Goal: Information Seeking & Learning: Learn about a topic

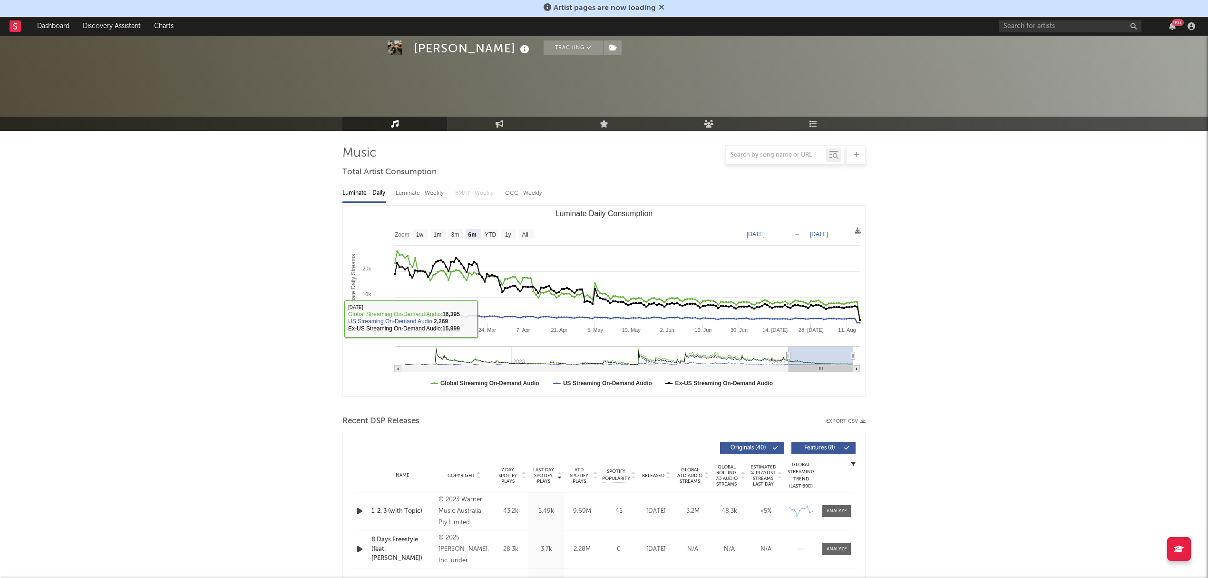
select select "6m"
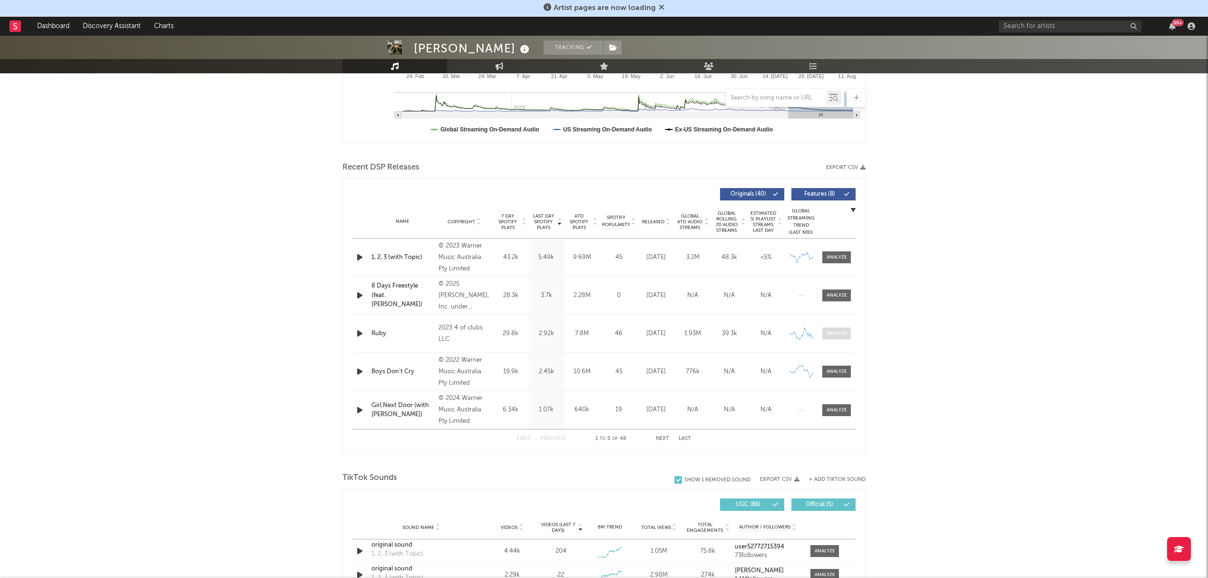
click at [831, 337] on div at bounding box center [837, 333] width 20 height 7
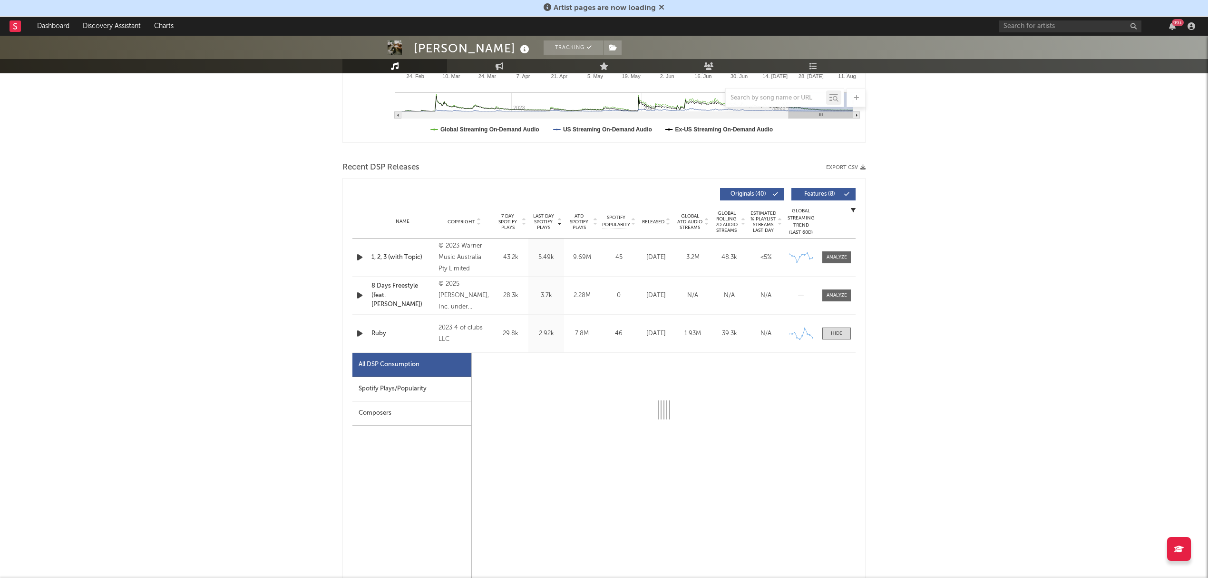
select select "6m"
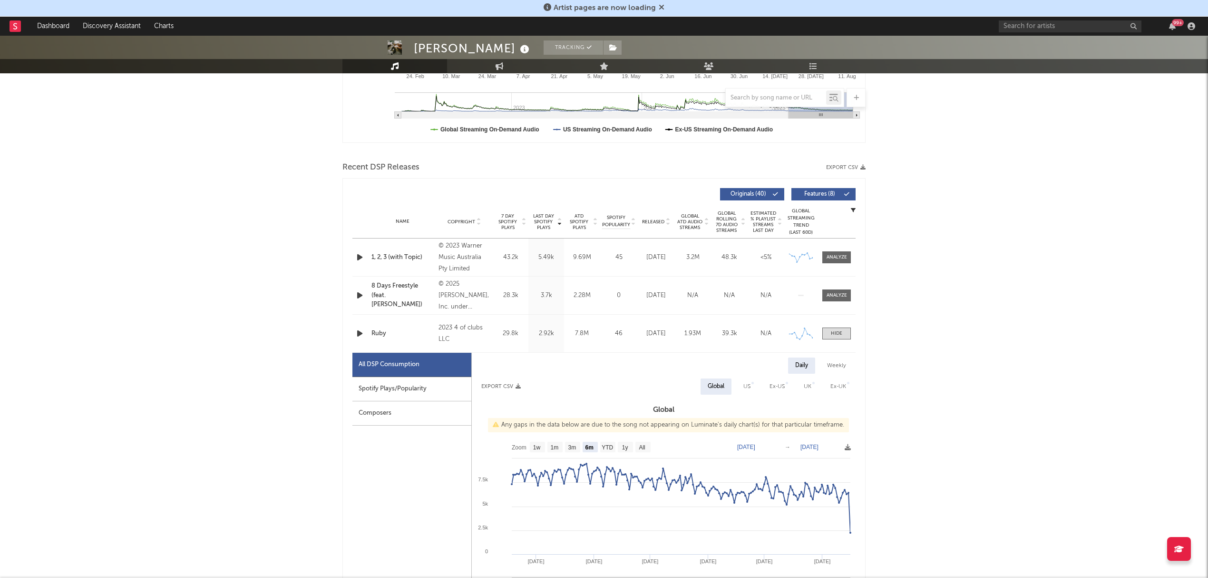
drag, startPoint x: 838, startPoint y: 332, endPoint x: 891, endPoint y: 360, distance: 60.2
click at [838, 332] on div at bounding box center [836, 333] width 11 height 7
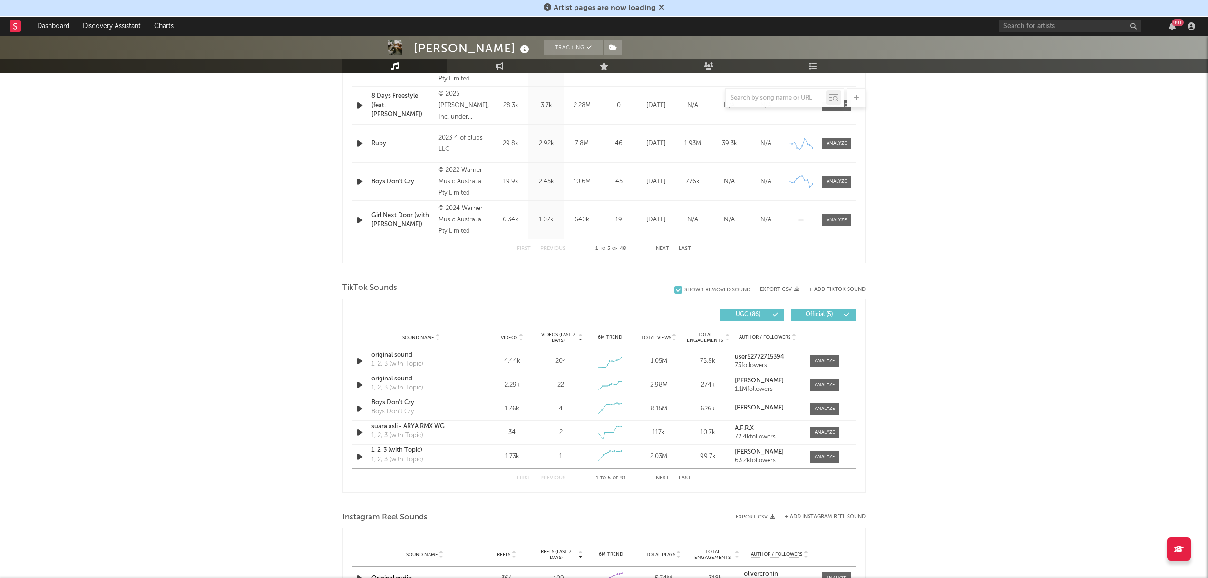
scroll to position [444, 0]
click at [826, 362] on div at bounding box center [825, 360] width 20 height 7
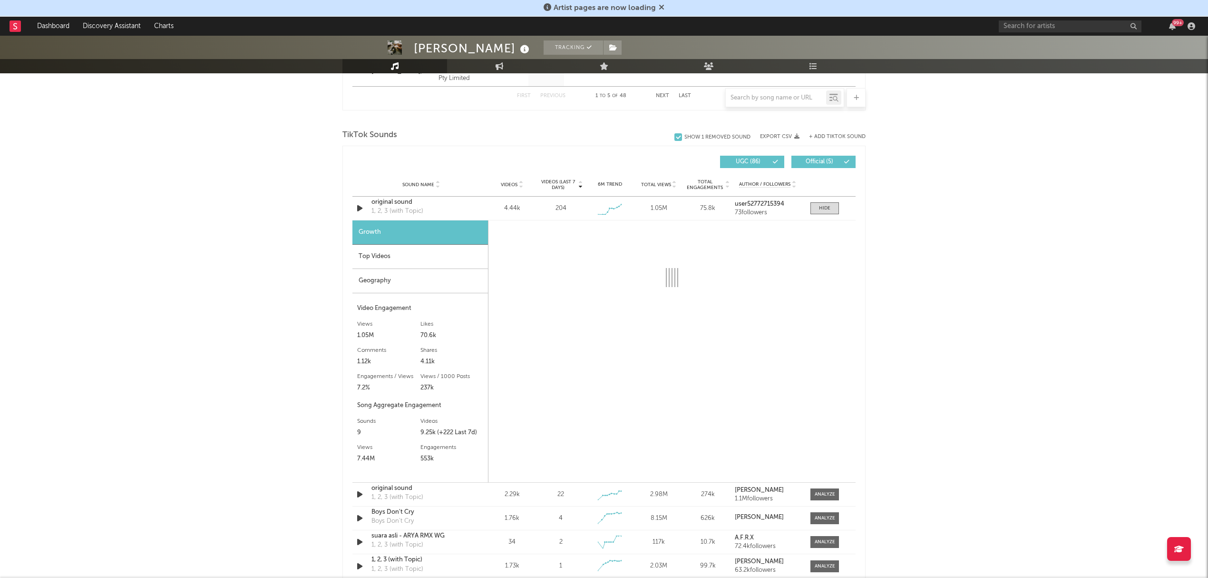
scroll to position [634, 0]
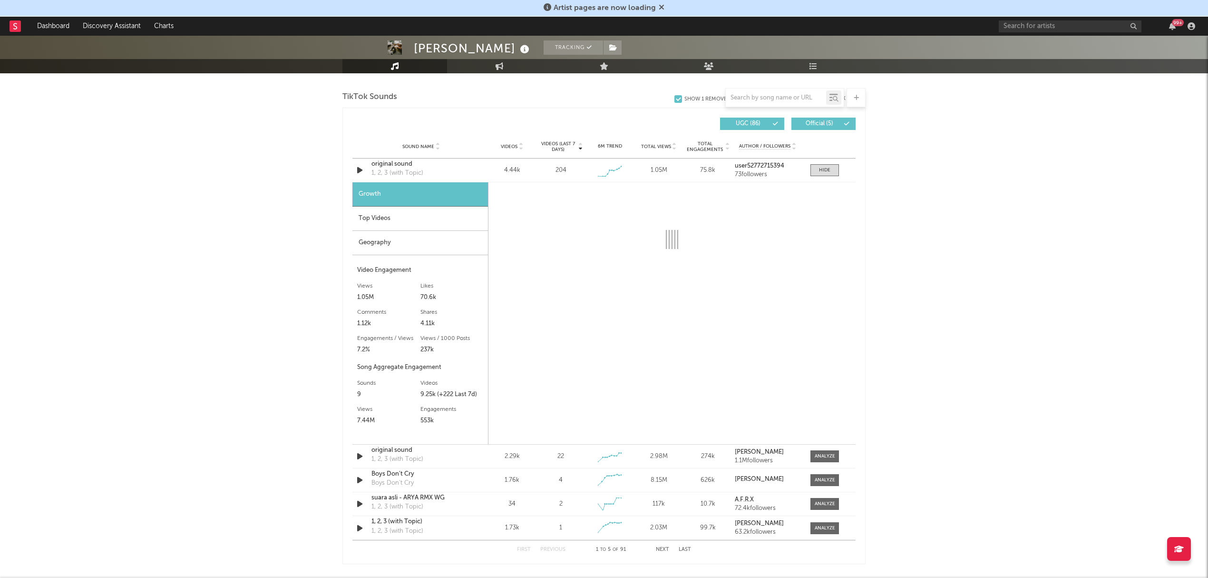
select select "6m"
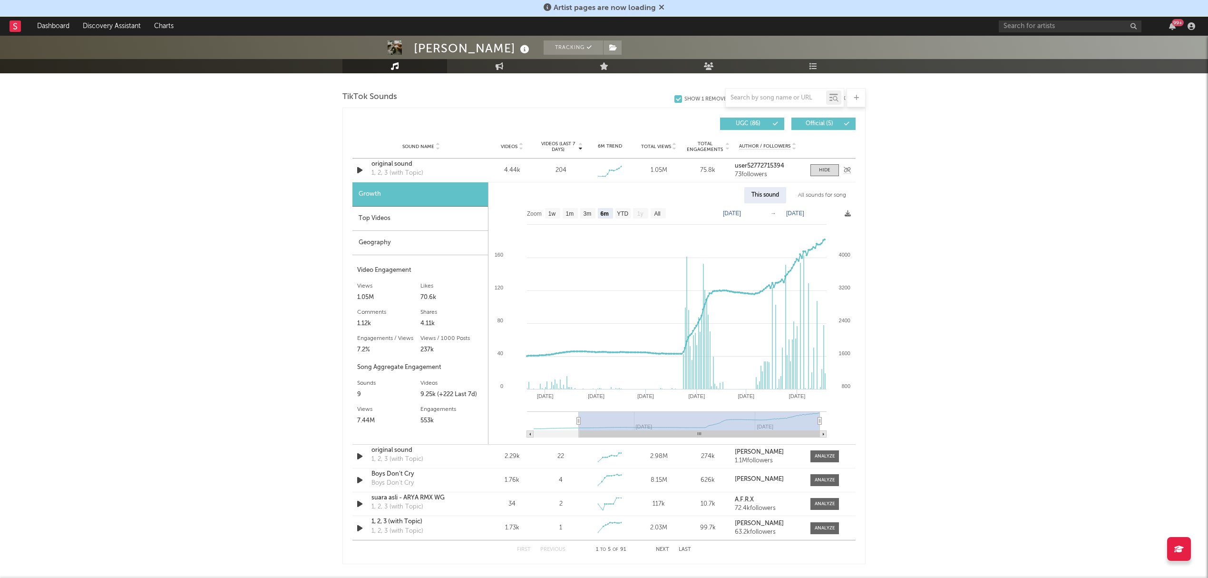
click at [393, 162] on div "original sound" at bounding box center [421, 164] width 99 height 10
click at [992, 350] on div "Oliver Cronin Tracking Australia | Pop Edit Tracking Email Alerts Off Benchmark…" at bounding box center [604, 250] width 1208 height 1699
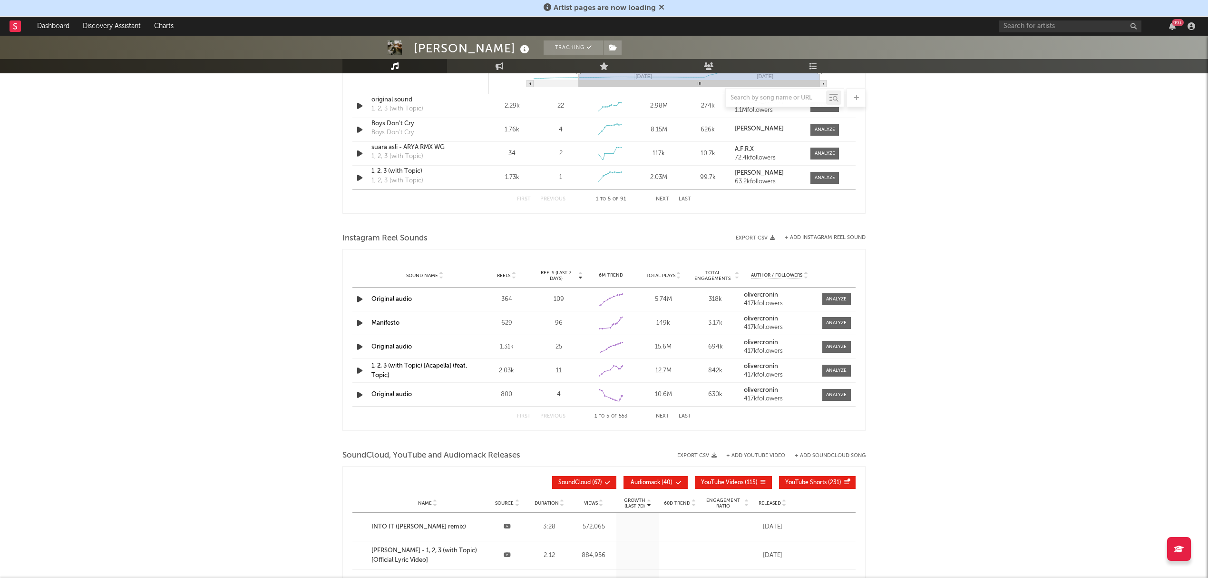
scroll to position [1015, 0]
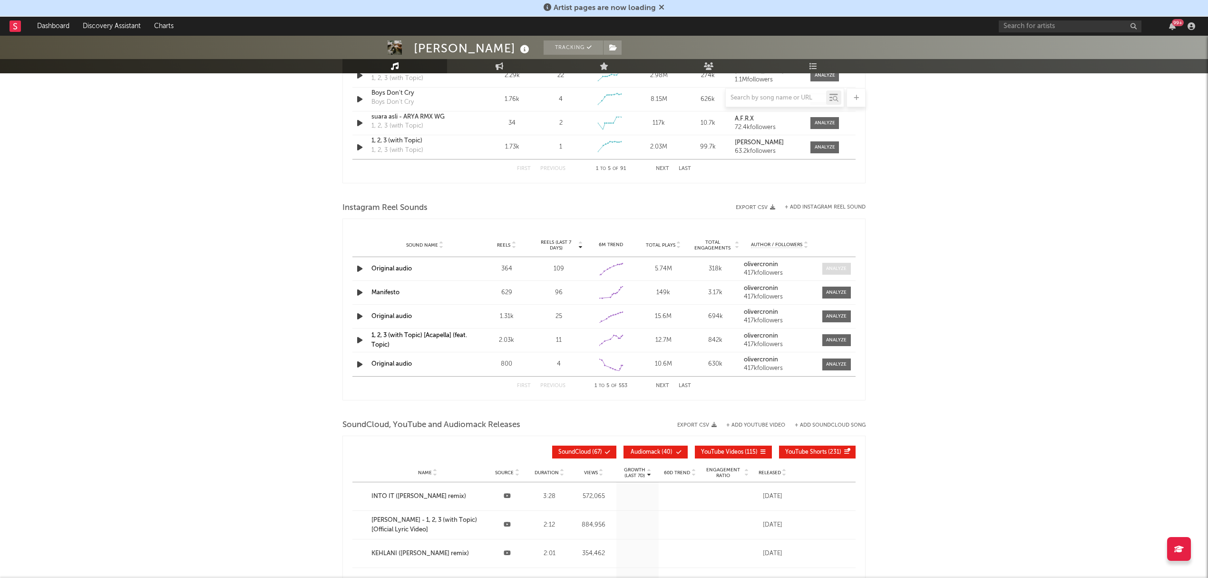
click at [838, 272] on div at bounding box center [836, 268] width 20 height 7
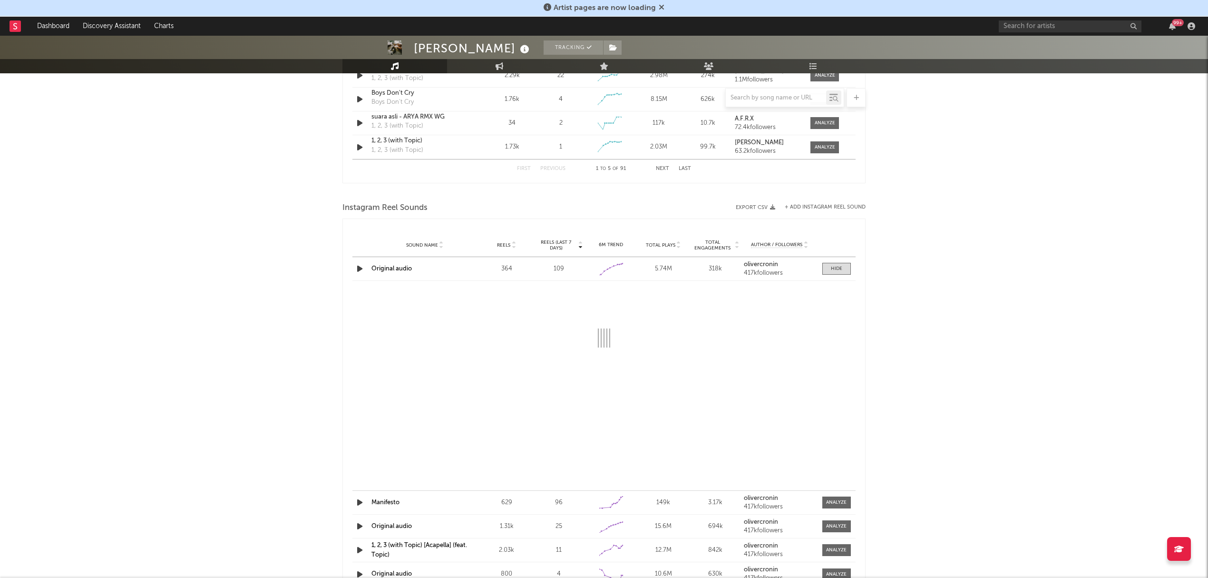
select select "1w"
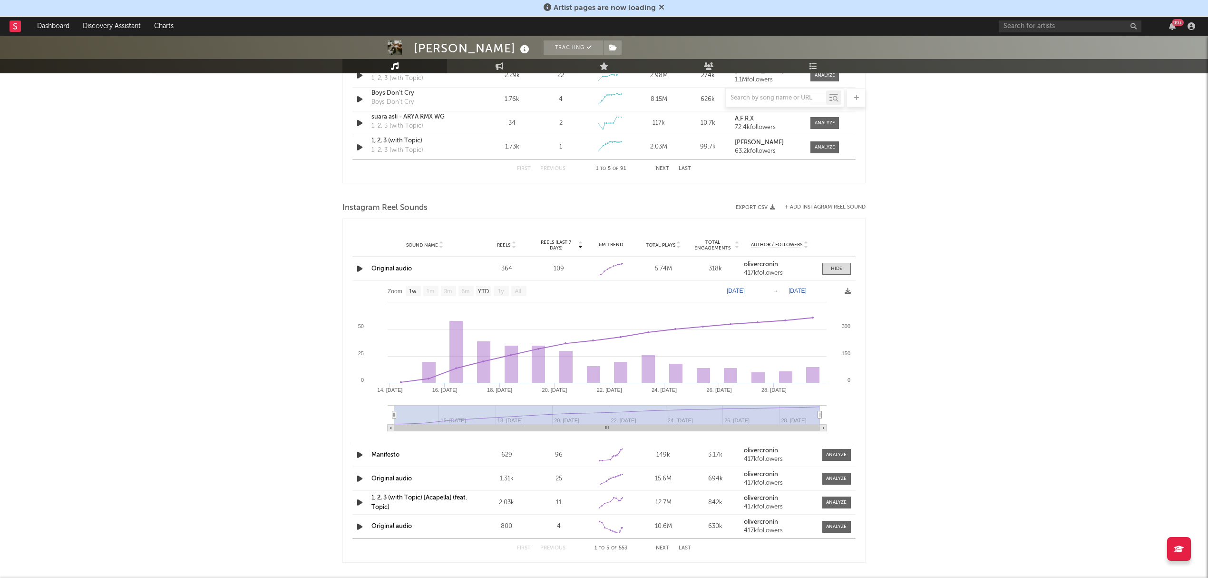
click at [390, 269] on link "Original audio" at bounding box center [392, 268] width 40 height 6
click at [403, 269] on link "Original audio" at bounding box center [392, 268] width 40 height 6
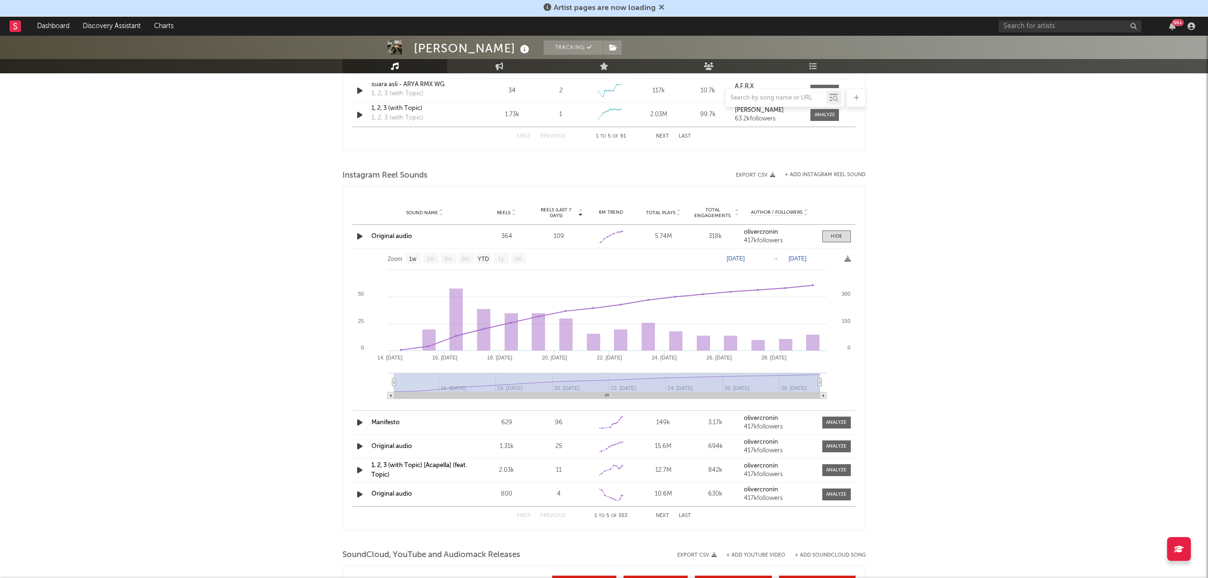
scroll to position [1078, 0]
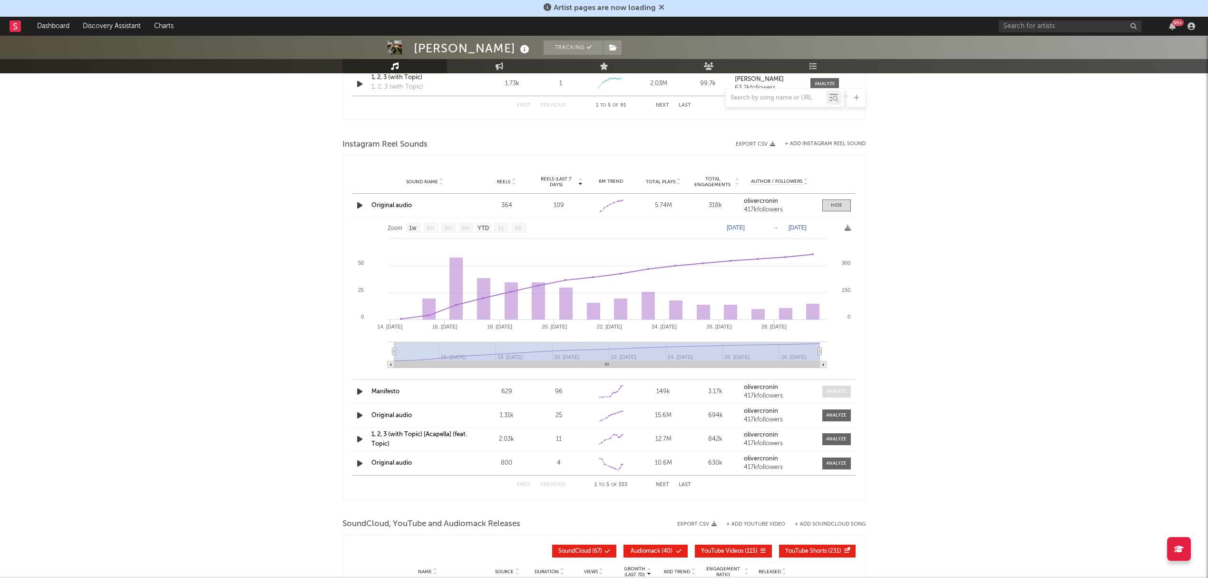
click at [831, 392] on div at bounding box center [836, 391] width 20 height 7
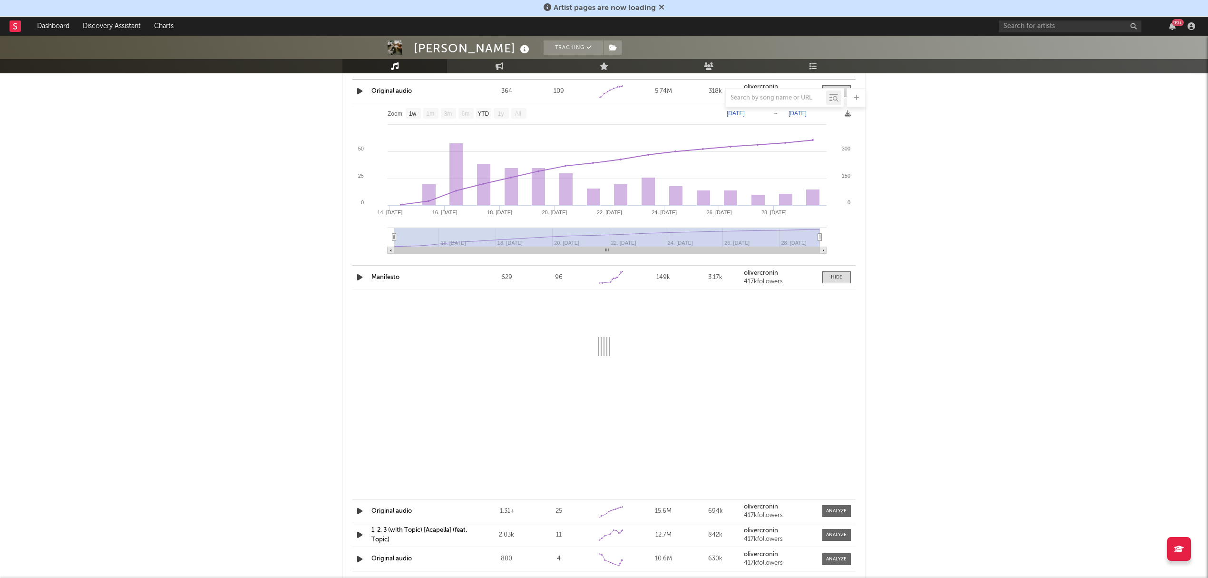
scroll to position [1205, 0]
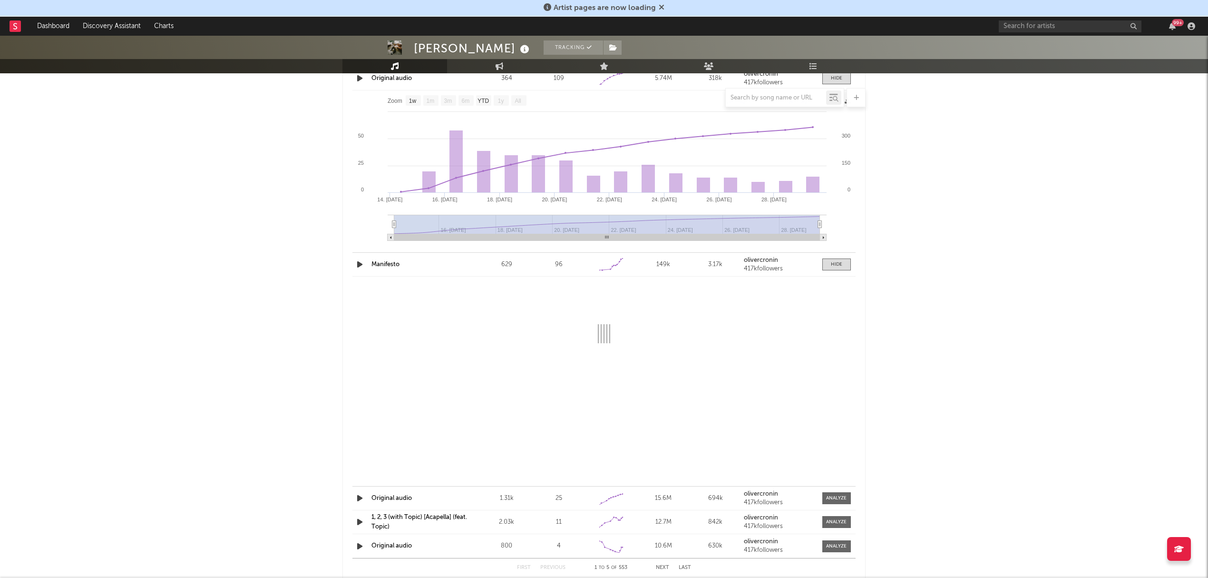
select select "6m"
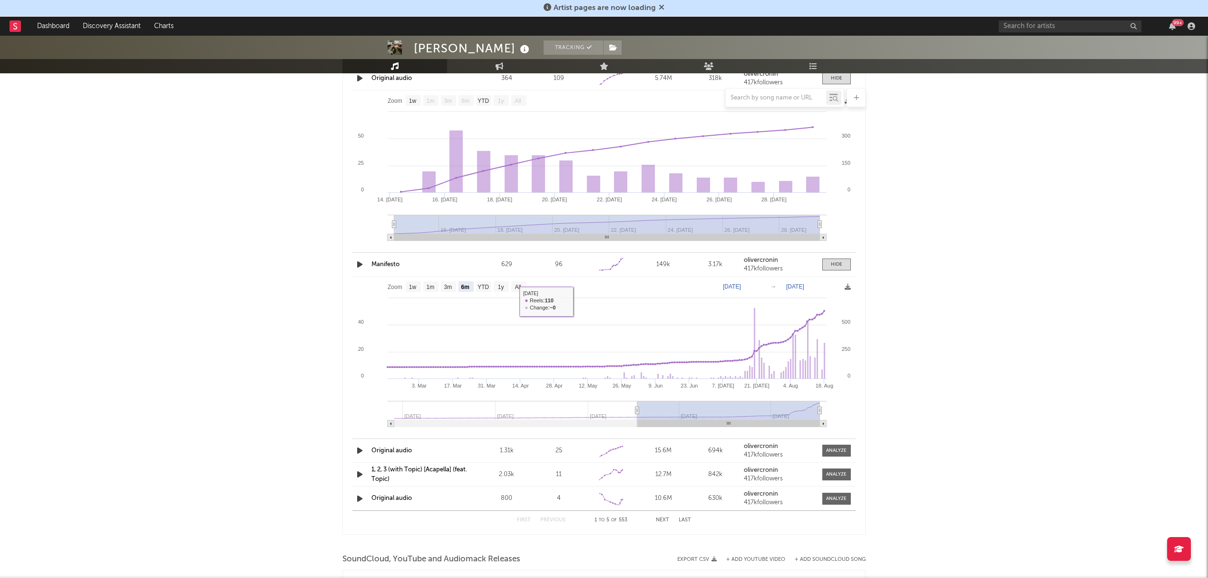
click at [392, 265] on link "Manifesto" at bounding box center [386, 264] width 28 height 6
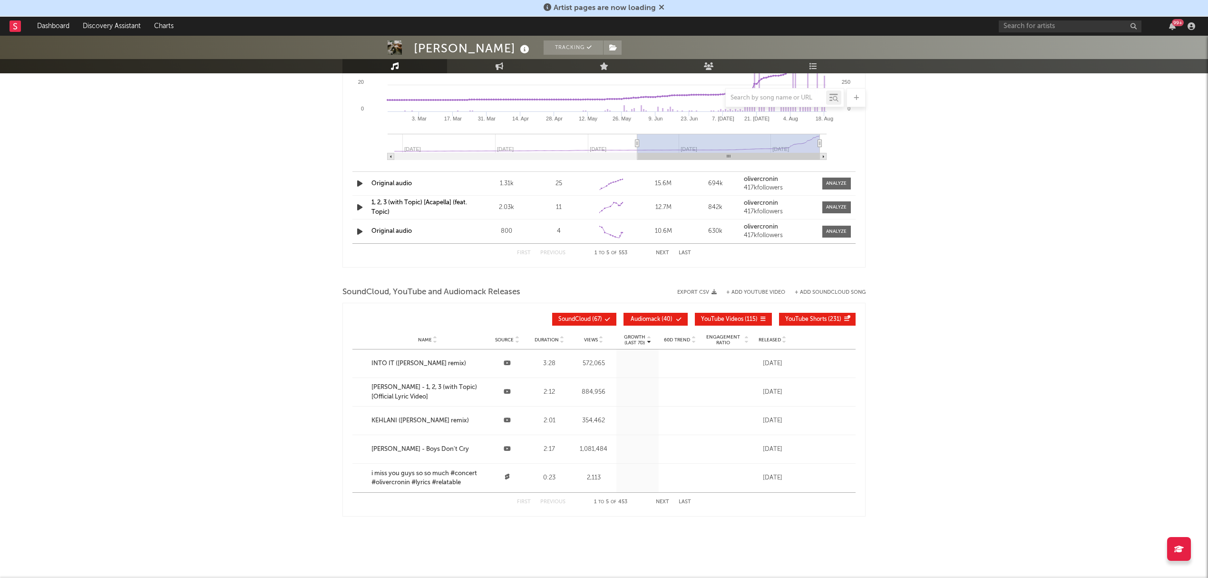
scroll to position [1483, 0]
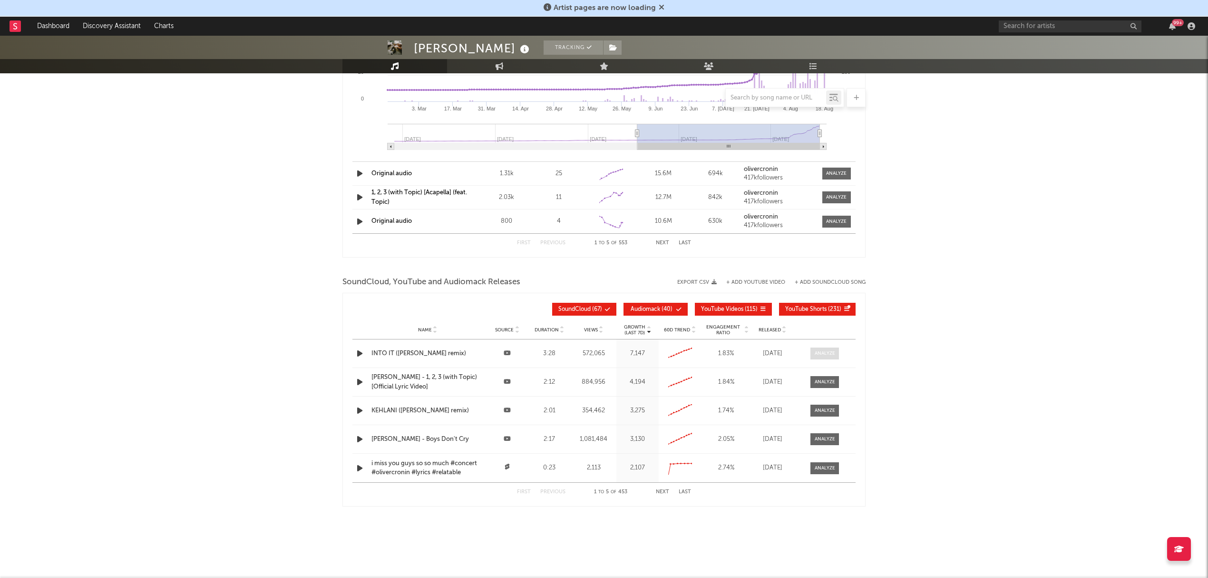
click at [822, 356] on div at bounding box center [825, 353] width 20 height 7
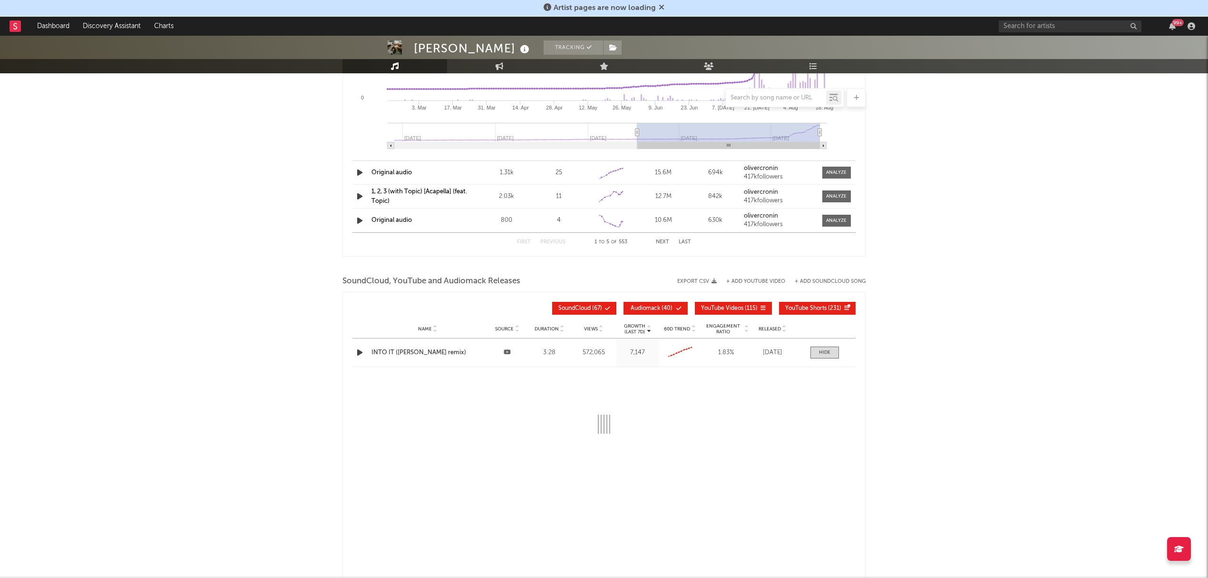
select select "6m"
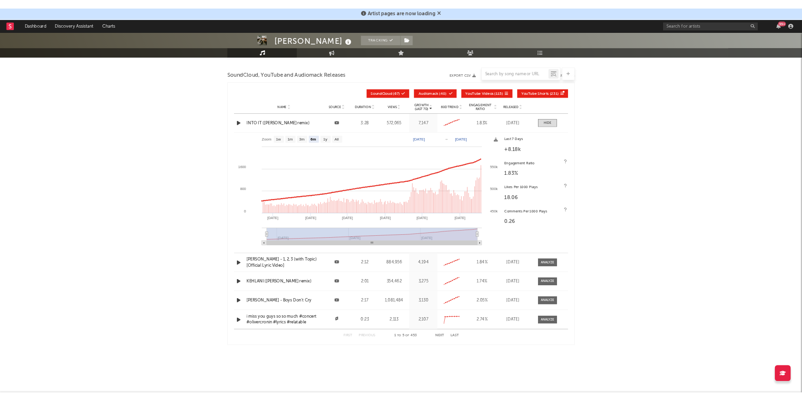
scroll to position [1661, 0]
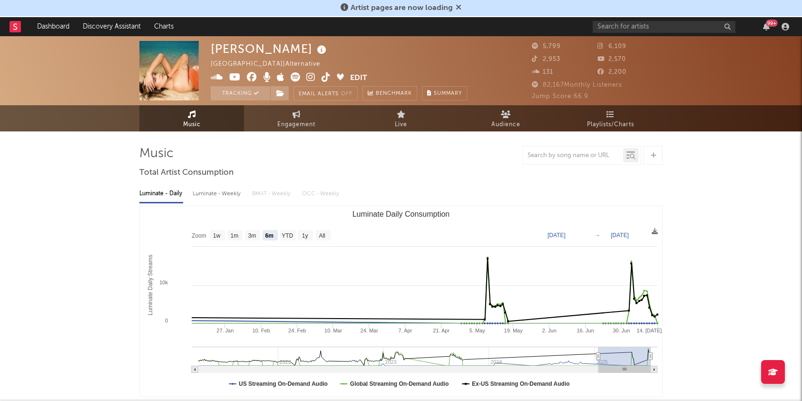
select select "6m"
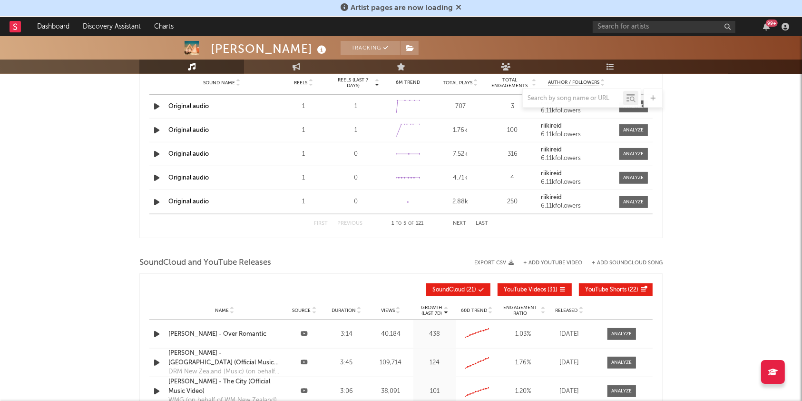
scroll to position [927, 0]
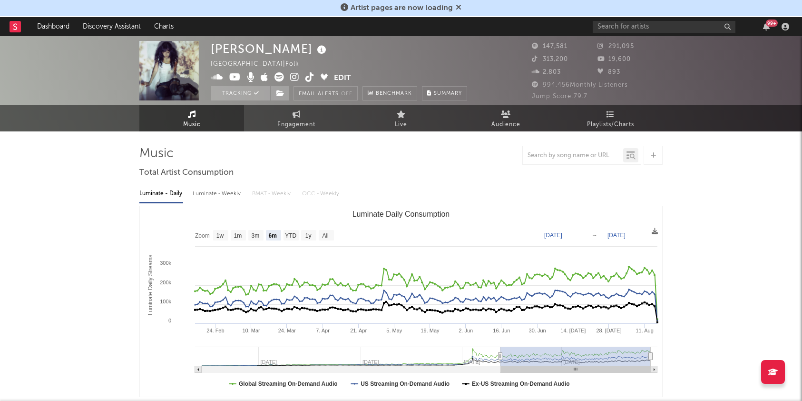
select select "6m"
click at [608, 118] on link "Playlists/Charts" at bounding box center [610, 118] width 105 height 26
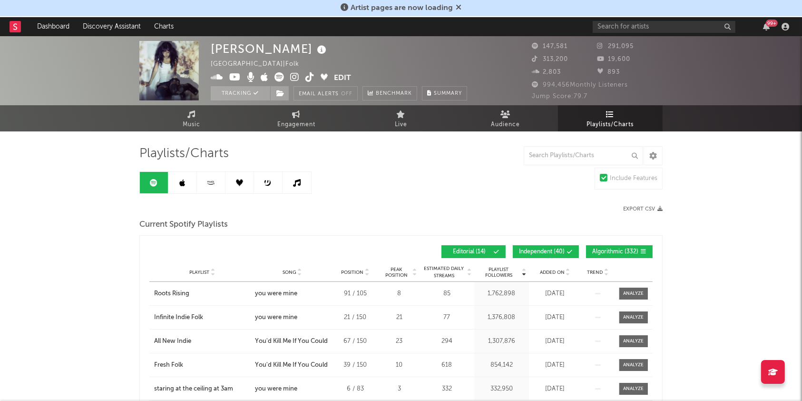
click at [560, 252] on span "Independent ( 40 )" at bounding box center [542, 252] width 46 height 6
click at [593, 252] on span "Algorithmic ( 332 )" at bounding box center [615, 252] width 46 height 6
click at [561, 272] on span "Added On" at bounding box center [552, 272] width 25 height 6
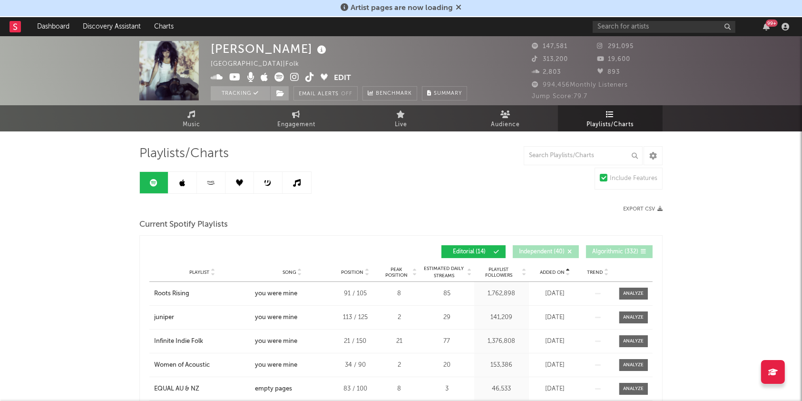
click at [561, 272] on span "Added On" at bounding box center [552, 272] width 25 height 6
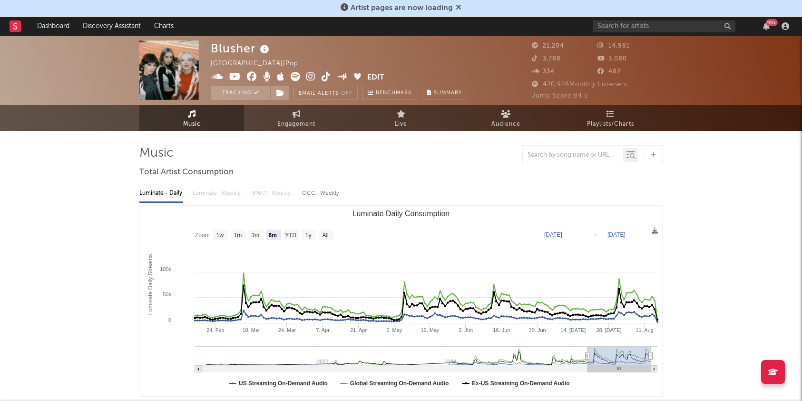
select select "6m"
click at [309, 121] on span "Engagement" at bounding box center [296, 123] width 38 height 11
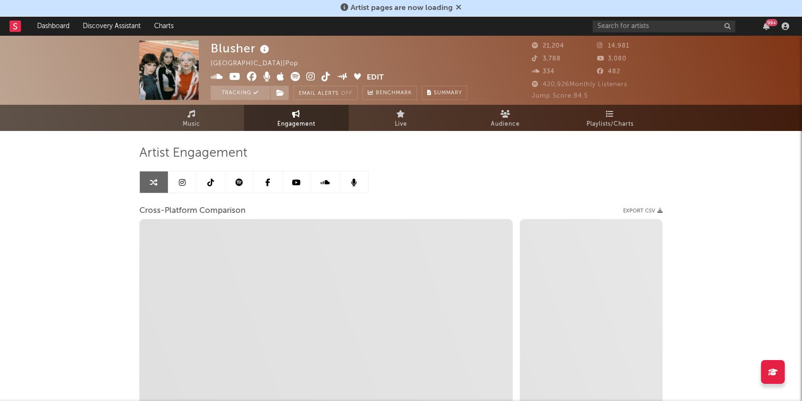
select select "1w"
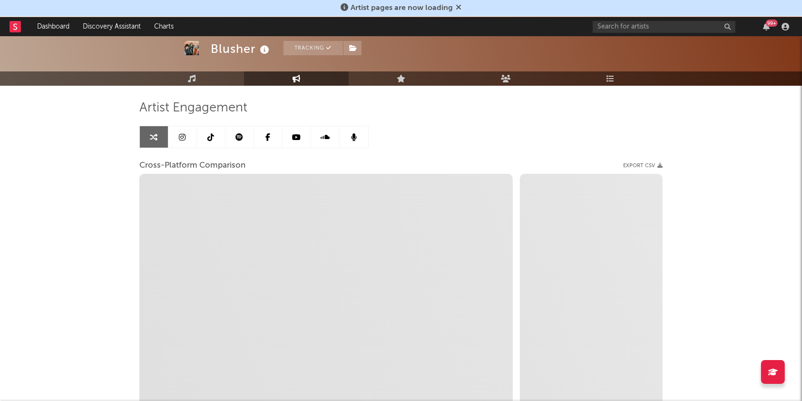
scroll to position [46, 0]
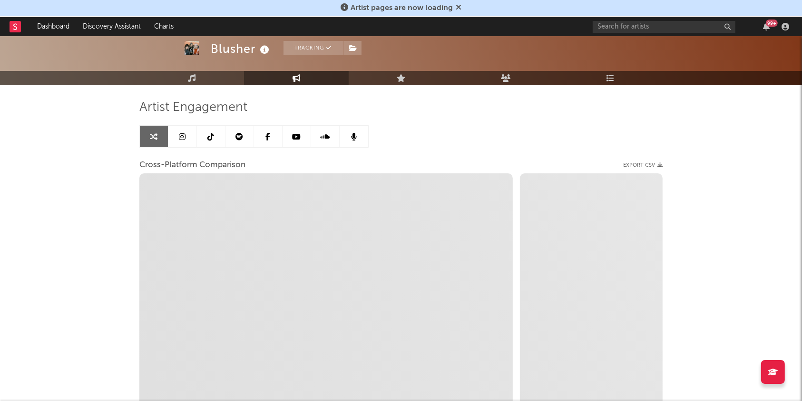
select select "1m"
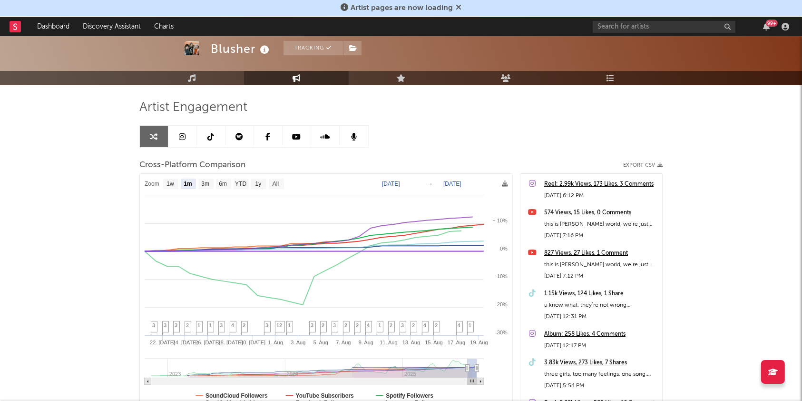
scroll to position [135, 0]
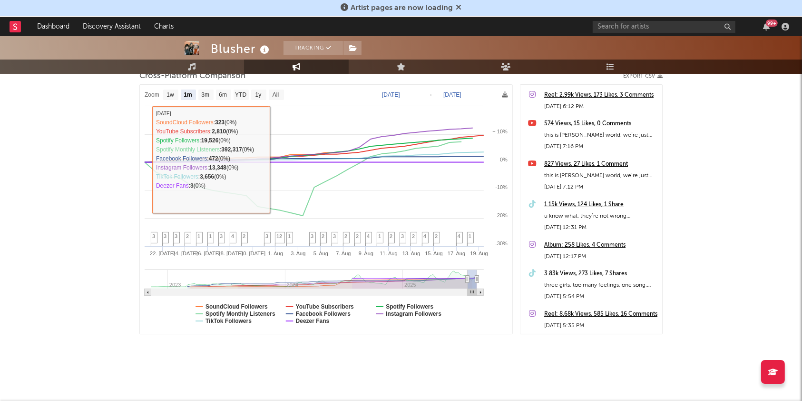
click at [100, 136] on div "Blusher Tracking Australia | Pop Edit Tracking Email Alerts Off Benchmark Summa…" at bounding box center [401, 151] width 802 height 500
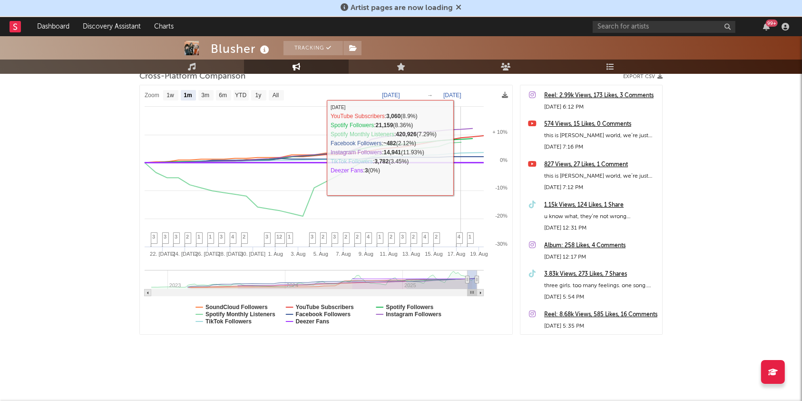
scroll to position [0, 0]
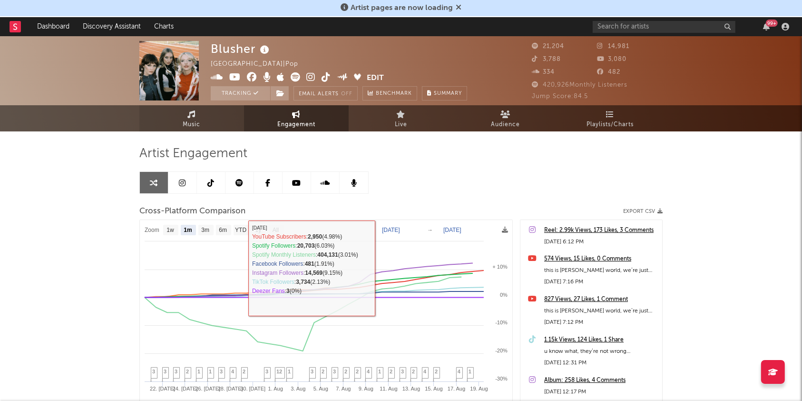
drag, startPoint x: 187, startPoint y: 115, endPoint x: 199, endPoint y: 116, distance: 11.5
click at [188, 115] on icon at bounding box center [192, 114] width 8 height 8
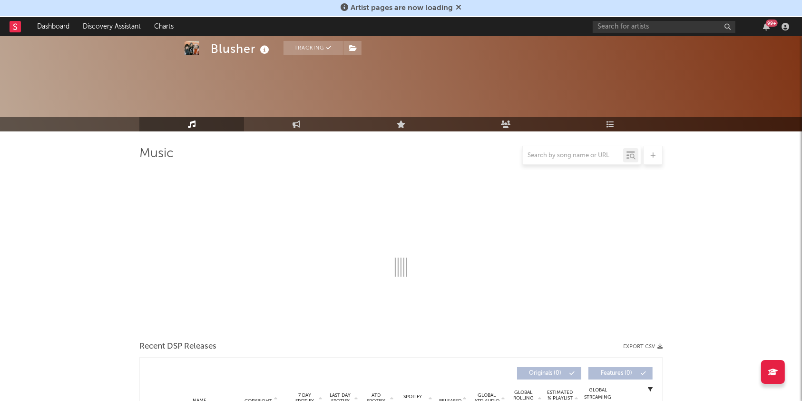
scroll to position [103, 0]
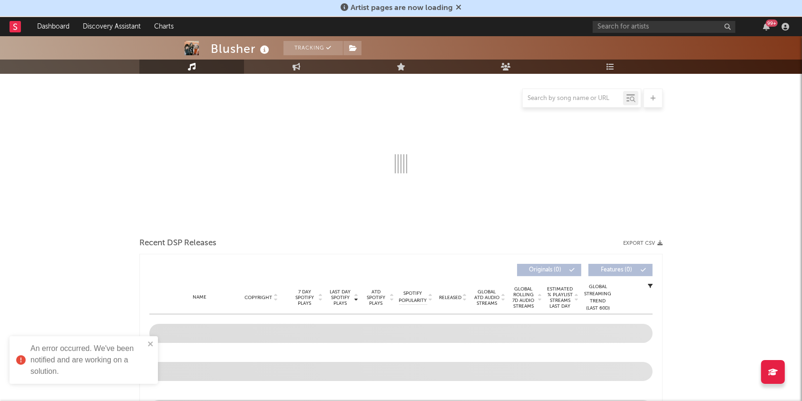
select select "6m"
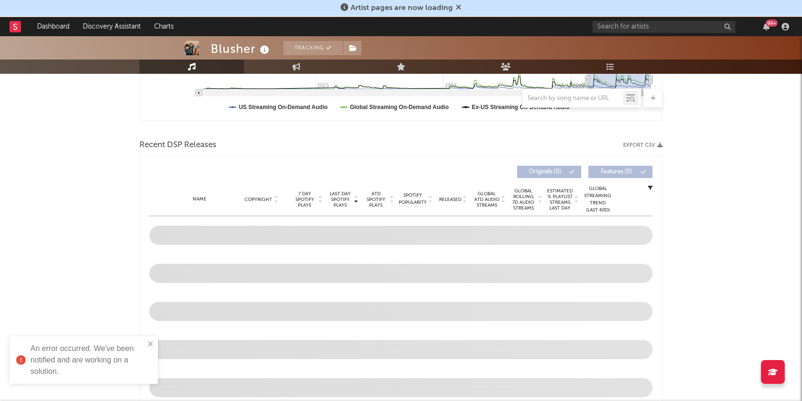
scroll to position [277, 0]
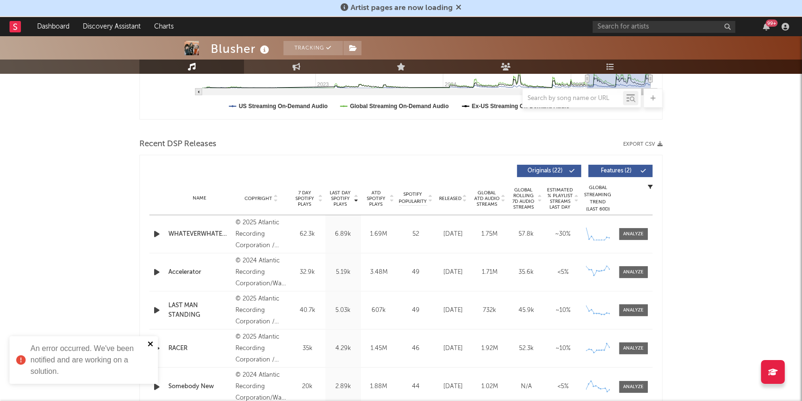
click at [148, 343] on icon "close" at bounding box center [150, 344] width 7 height 8
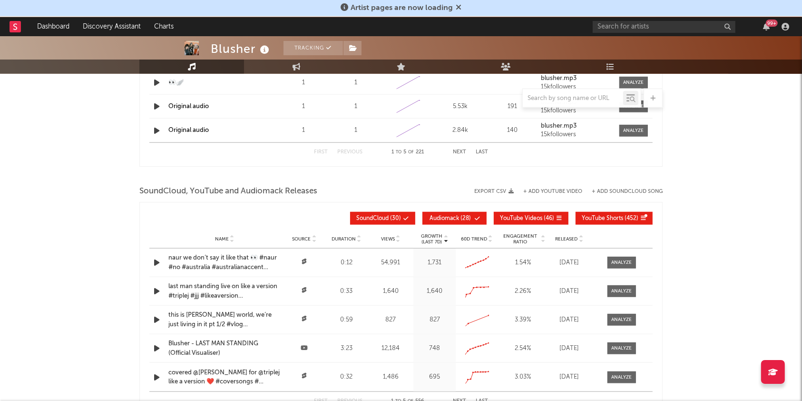
scroll to position [1072, 0]
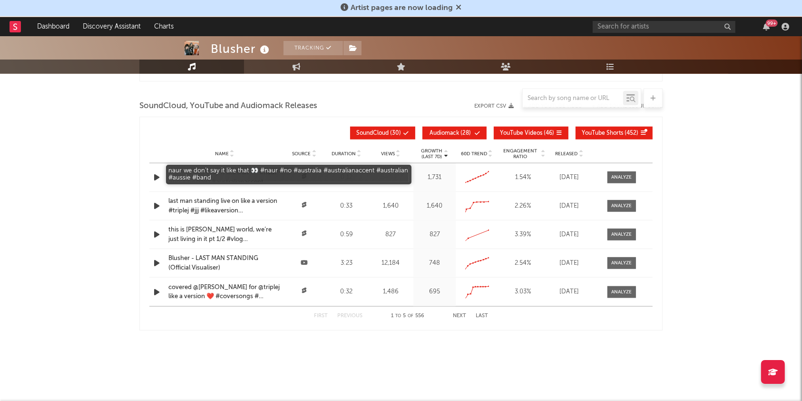
click at [209, 170] on div "naur we don’t say it like that 👀 #naur #no #australia #australianaccent #austra…" at bounding box center [224, 177] width 112 height 19
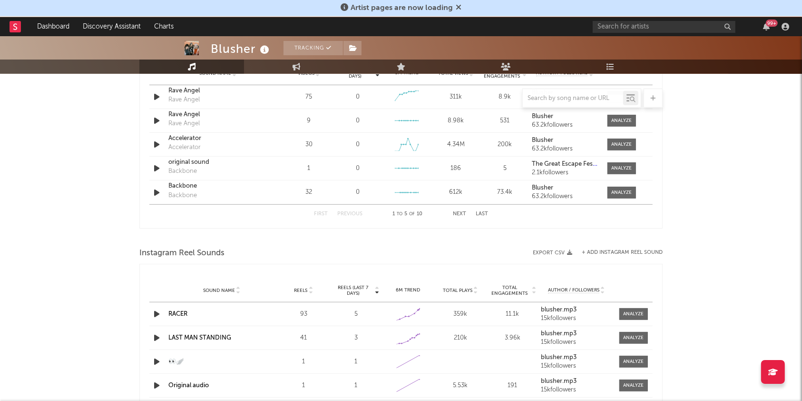
scroll to position [707, 0]
drag, startPoint x: 738, startPoint y: 254, endPoint x: 749, endPoint y: 289, distance: 36.4
click at [749, 289] on div "Blusher Tracking Australia | Pop Edit Tracking Email Alerts Off Benchmark Summa…" at bounding box center [401, 47] width 802 height 1437
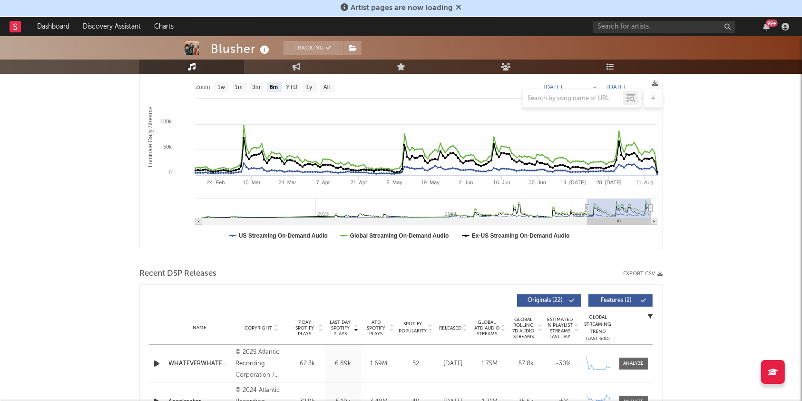
scroll to position [0, 0]
